Goal: Navigation & Orientation: Find specific page/section

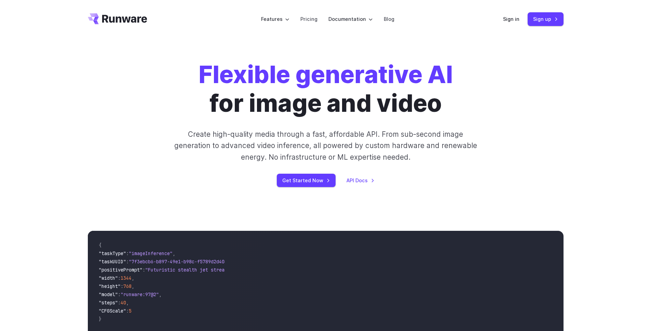
click at [138, 23] on icon "Go to /" at bounding box center [117, 18] width 59 height 11
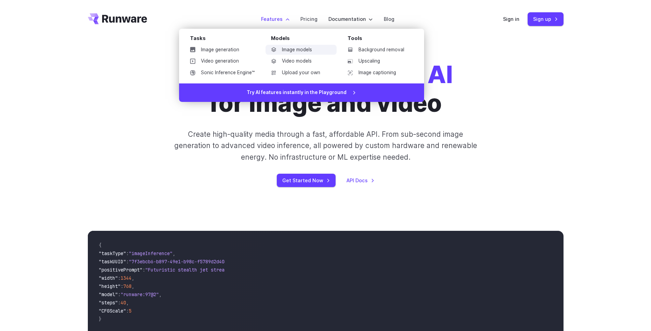
click at [296, 51] on link "Image models" at bounding box center [301, 50] width 71 height 10
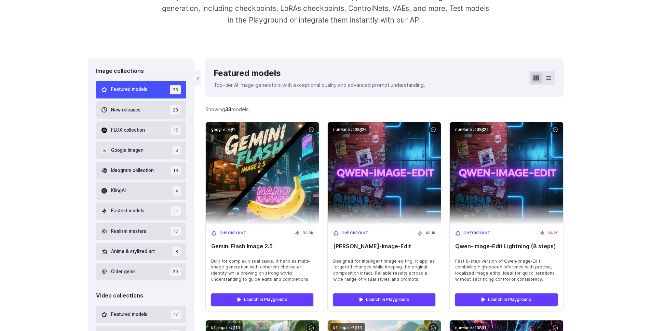
scroll to position [149, 0]
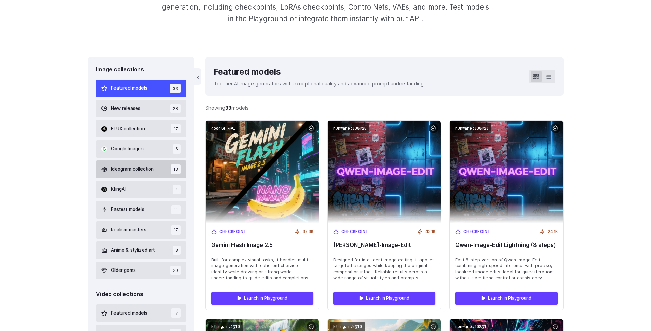
click at [137, 168] on span "Ideogram collection" at bounding box center [132, 169] width 43 height 8
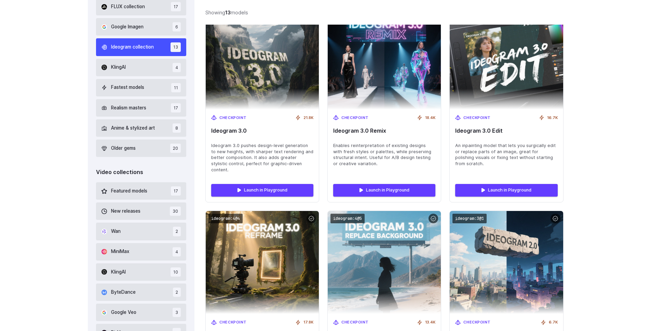
scroll to position [173, 0]
